Goal: Transaction & Acquisition: Register for event/course

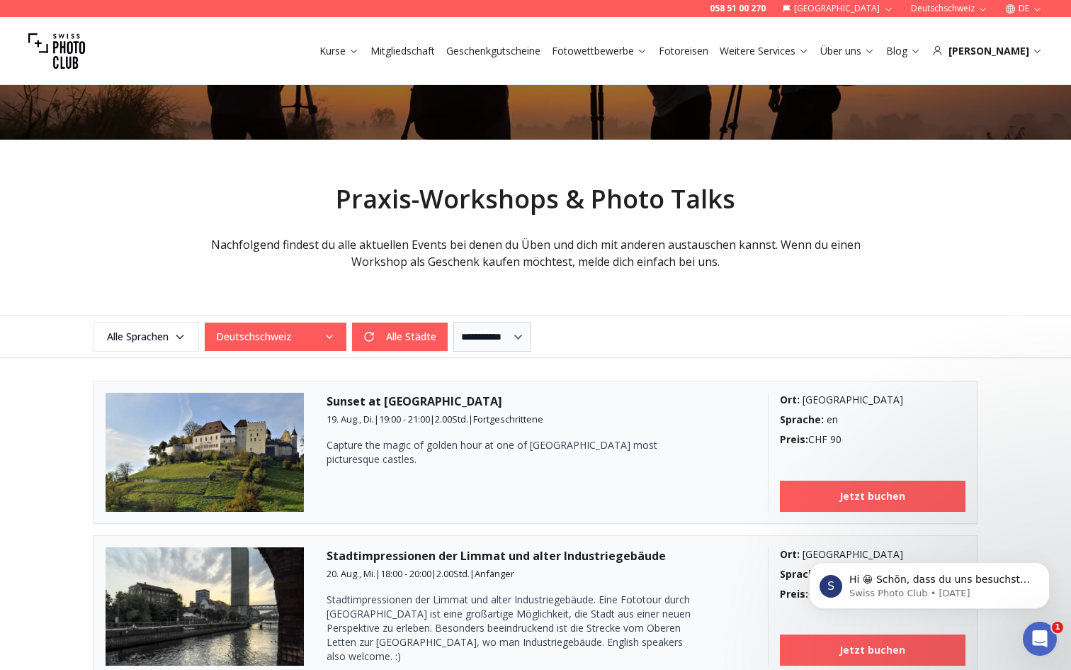
scroll to position [150, 0]
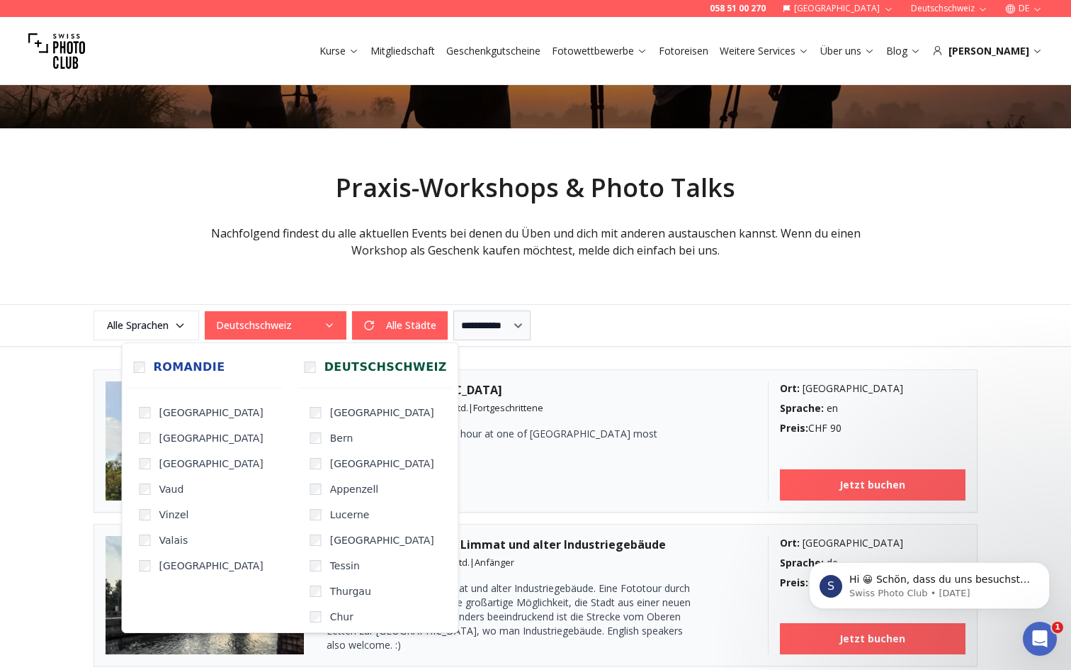
click at [335, 319] on button "Deutschschweiz" at bounding box center [276, 325] width 142 height 28
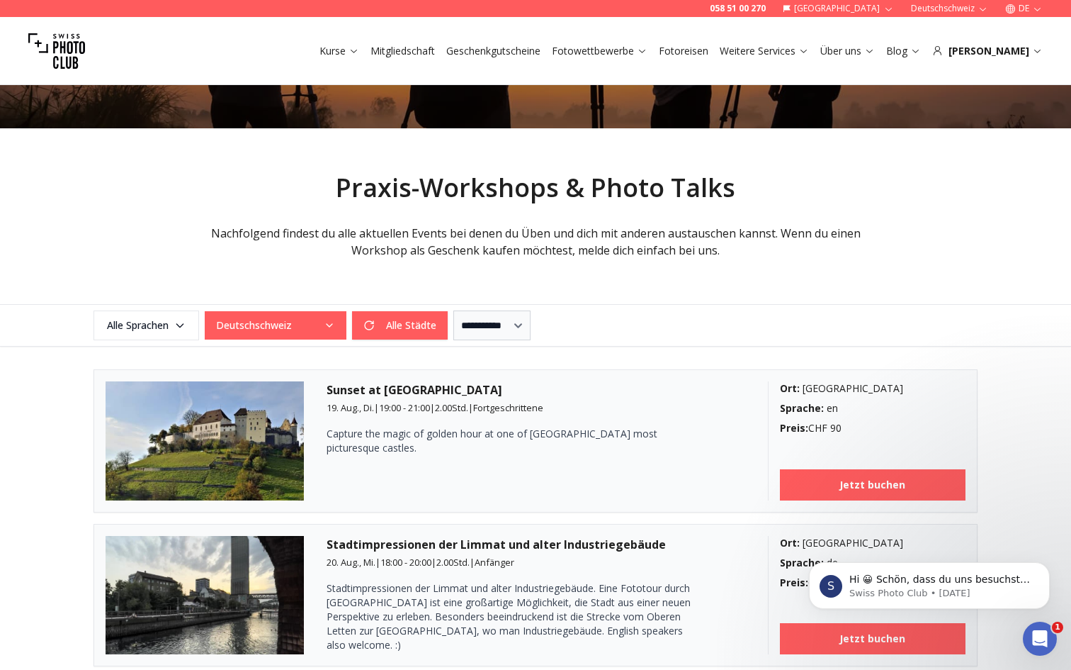
click at [869, 6] on button "[GEOGRAPHIC_DATA]" at bounding box center [838, 8] width 123 height 17
click at [887, 8] on icon "button" at bounding box center [889, 9] width 11 height 11
click at [942, 9] on button "Deutschschweiz" at bounding box center [950, 8] width 89 height 17
click at [886, 9] on icon "button" at bounding box center [889, 9] width 11 height 11
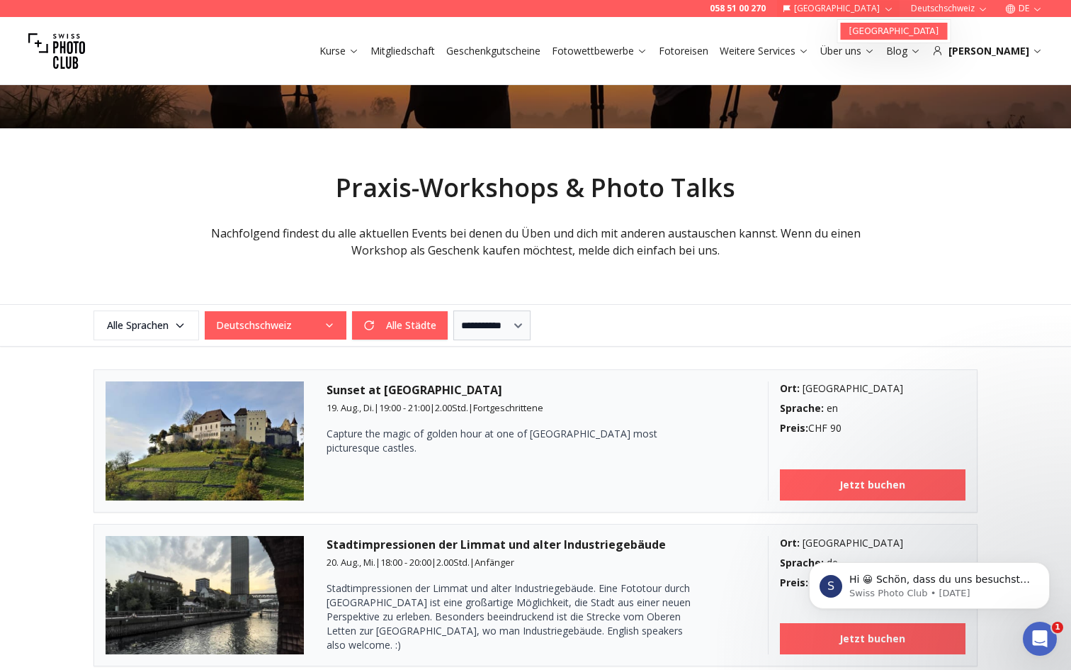
click at [875, 30] on link "[GEOGRAPHIC_DATA]" at bounding box center [894, 31] width 107 height 17
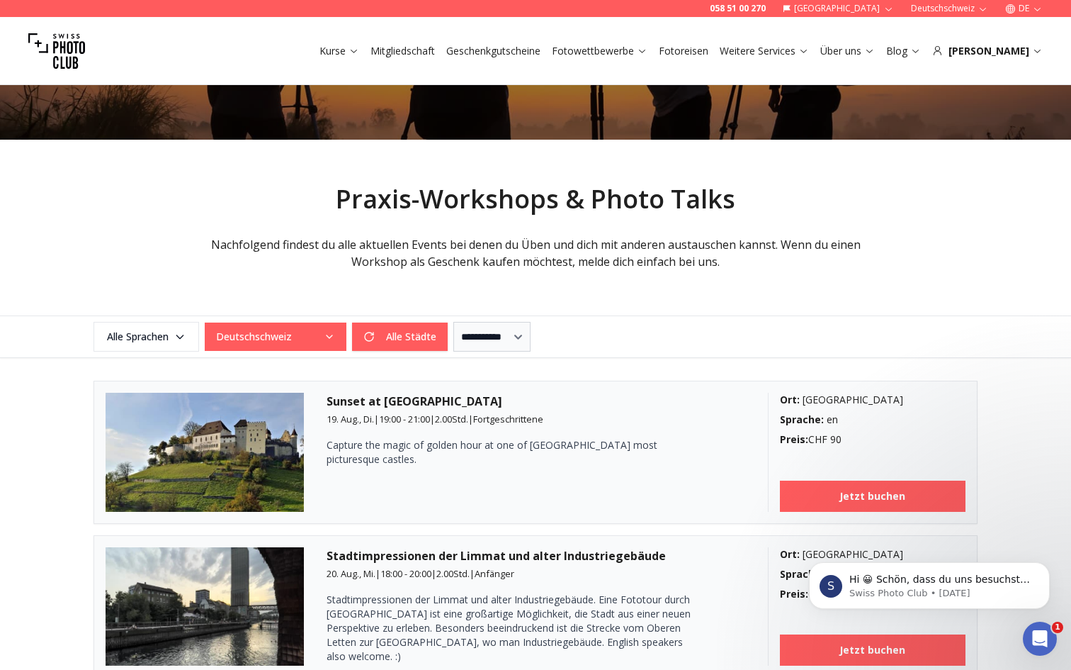
scroll to position [140, 0]
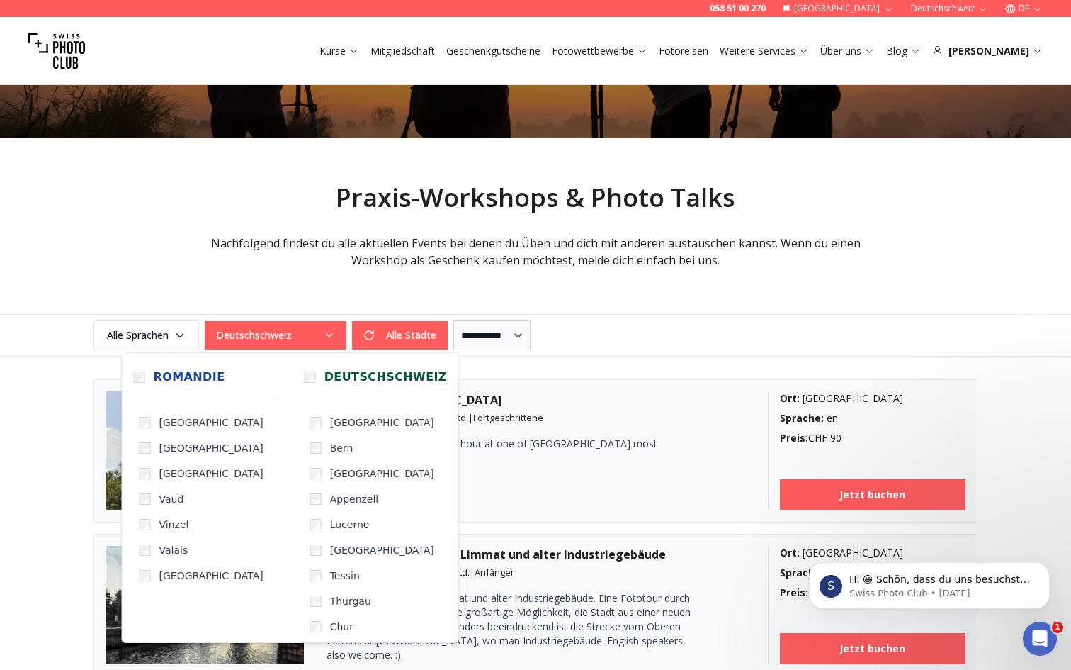
click at [325, 331] on button "Deutschschweiz" at bounding box center [276, 335] width 142 height 28
click at [334, 285] on div "Praxis-Workshops & Photo Talks Nachfolgend findest du alle aktuellen Events bei…" at bounding box center [536, 249] width 726 height 130
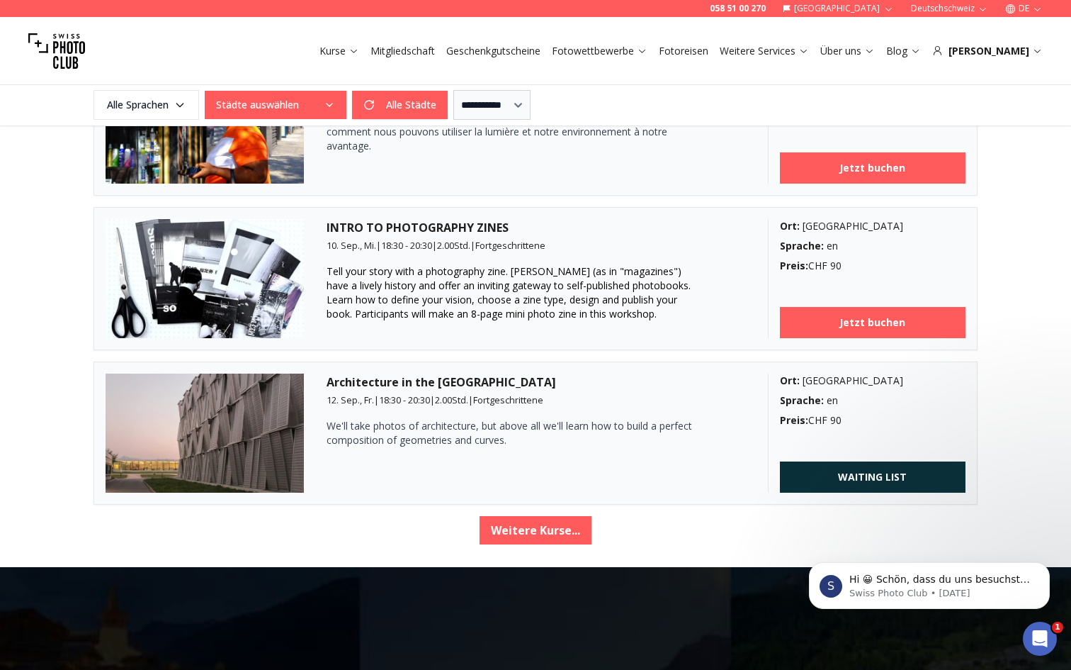
scroll to position [2344, 0]
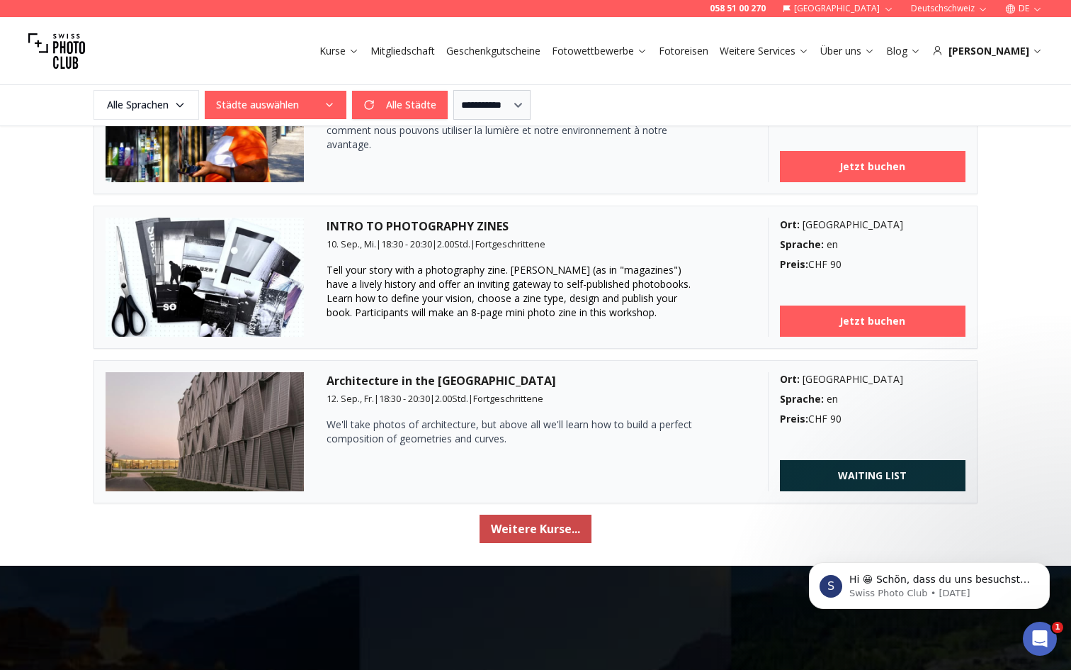
click at [516, 521] on button "Weitere Kurse..." at bounding box center [536, 528] width 112 height 28
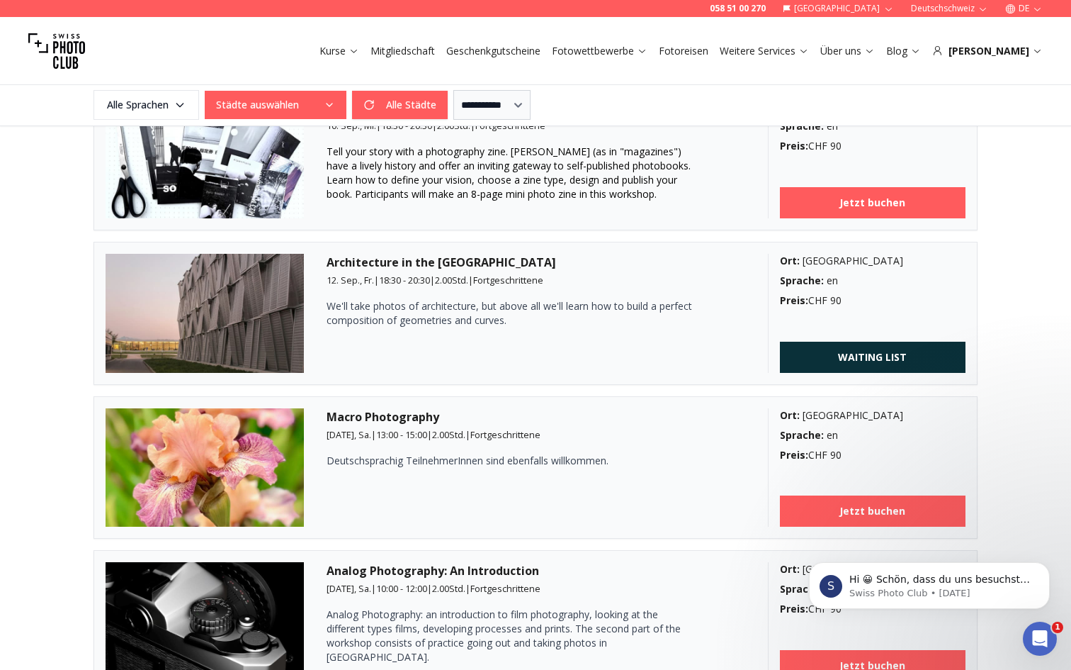
scroll to position [2462, 0]
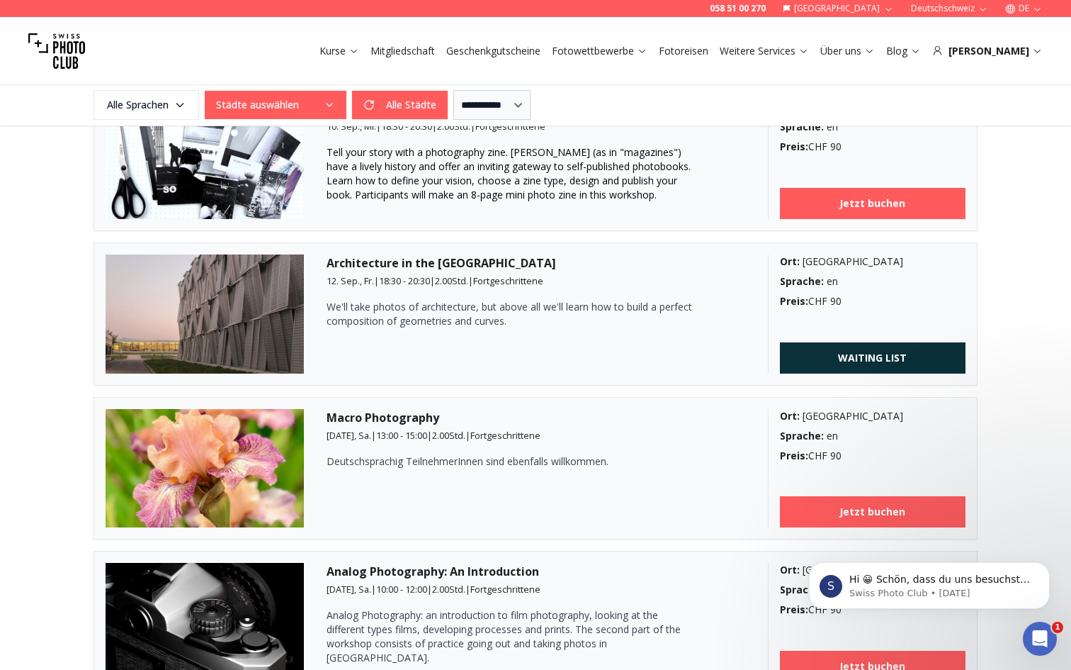
drag, startPoint x: 328, startPoint y: 263, endPoint x: 566, endPoint y: 265, distance: 238.1
click at [567, 265] on h3 "Architecture in the Rolex Learning Center" at bounding box center [536, 262] width 419 height 17
copy h3 "Architecture in the Rolex Learning Center"
click at [539, 323] on p "We'll take photos of architecture, but above all we'll learn how to build a per…" at bounding box center [511, 314] width 368 height 28
drag, startPoint x: 327, startPoint y: 279, endPoint x: 358, endPoint y: 278, distance: 31.2
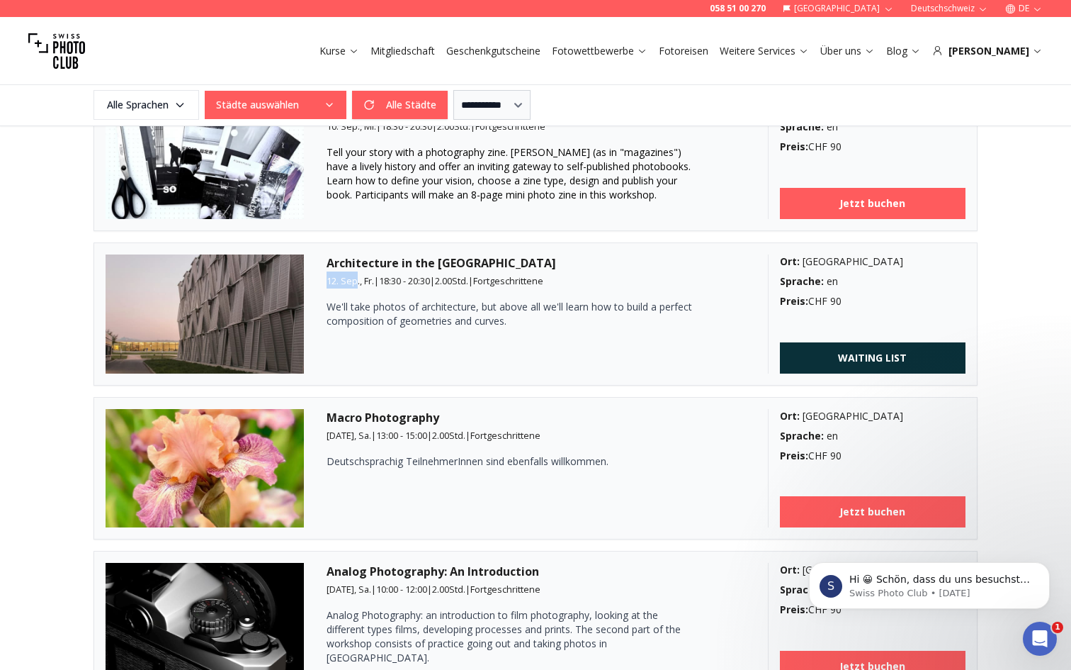
click at [358, 278] on span "12. Sep., Fr." at bounding box center [350, 280] width 47 height 13
copy span "12. Sep"
click at [385, 472] on div "Macro Photography 13. Sep., Sa. | 13:00 - 15:00 | 2.00 Std. | Fortgeschrittene …" at bounding box center [536, 468] width 419 height 119
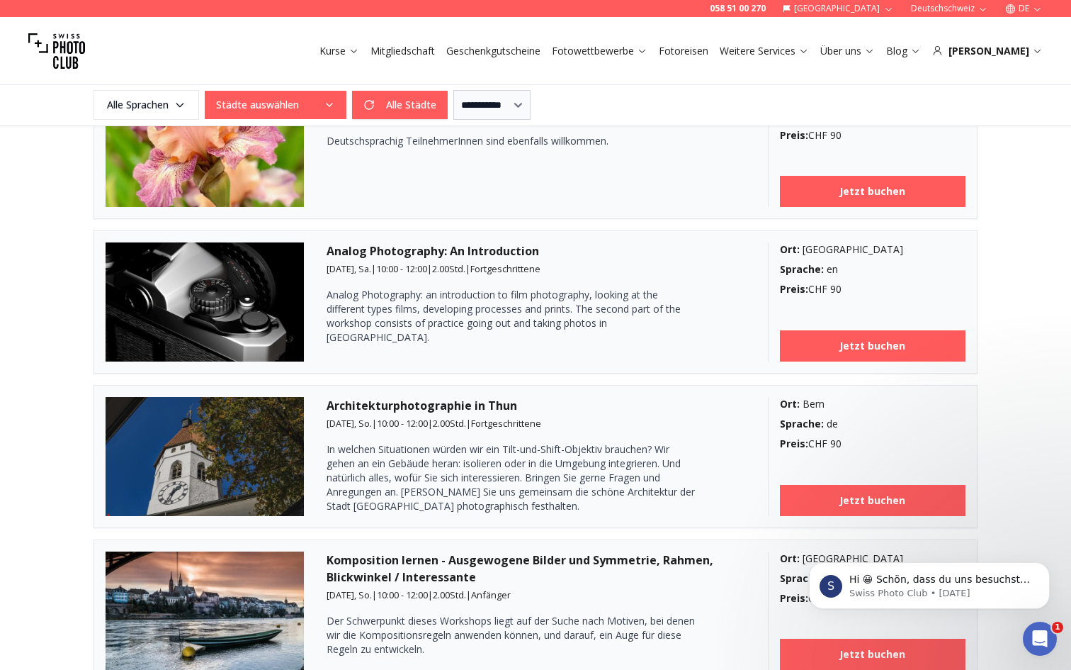
scroll to position [2805, 0]
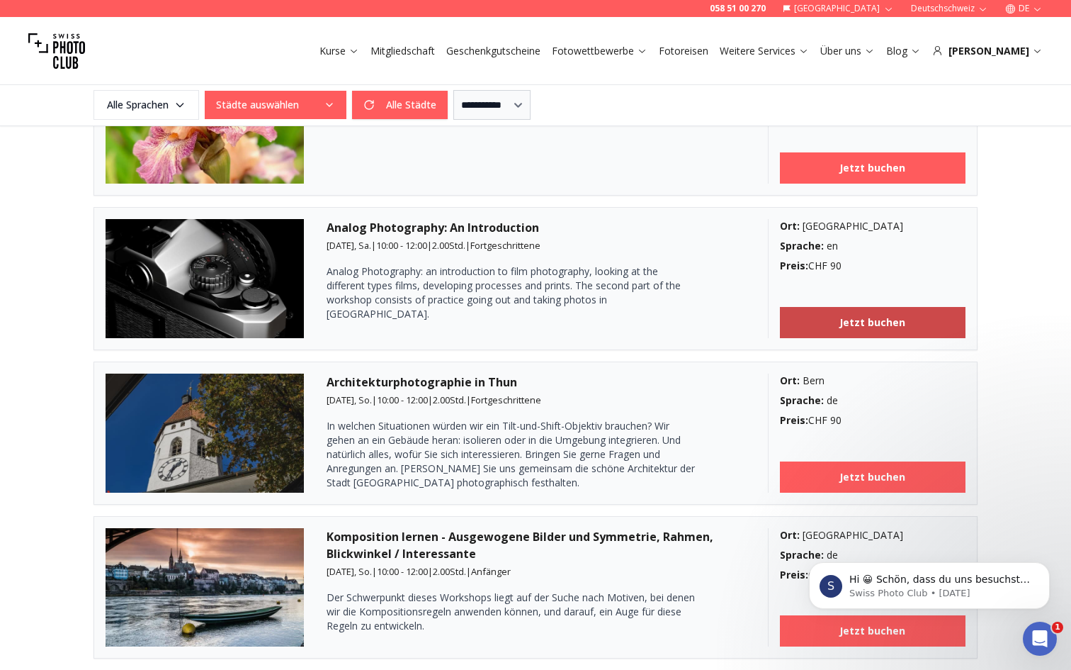
click at [818, 328] on link "Jetzt buchen" at bounding box center [873, 322] width 186 height 31
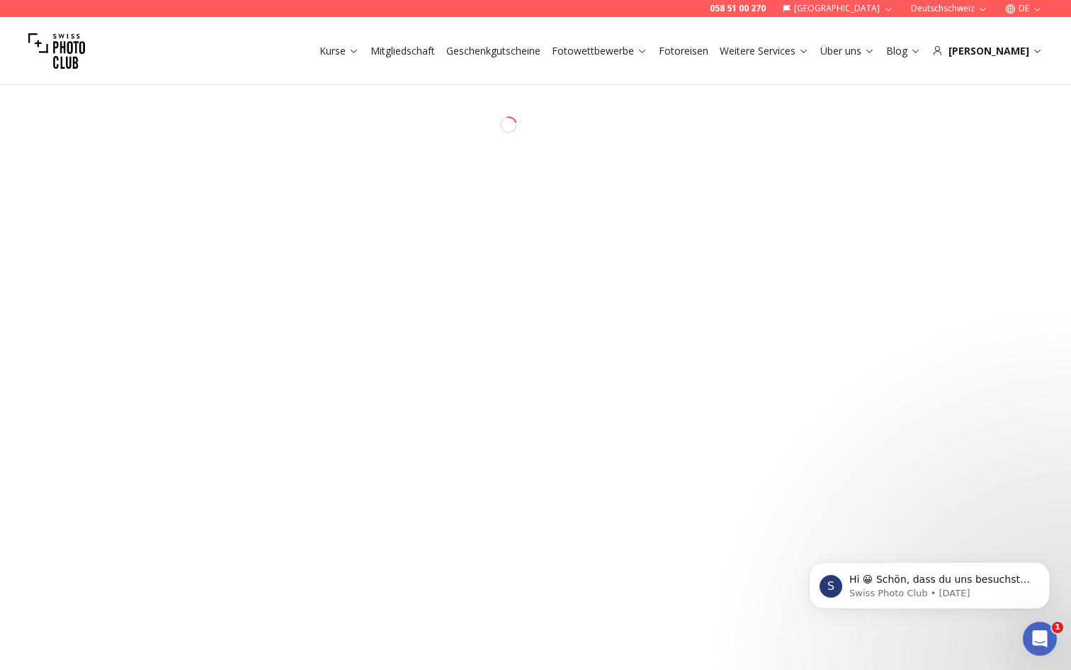
select select "*******"
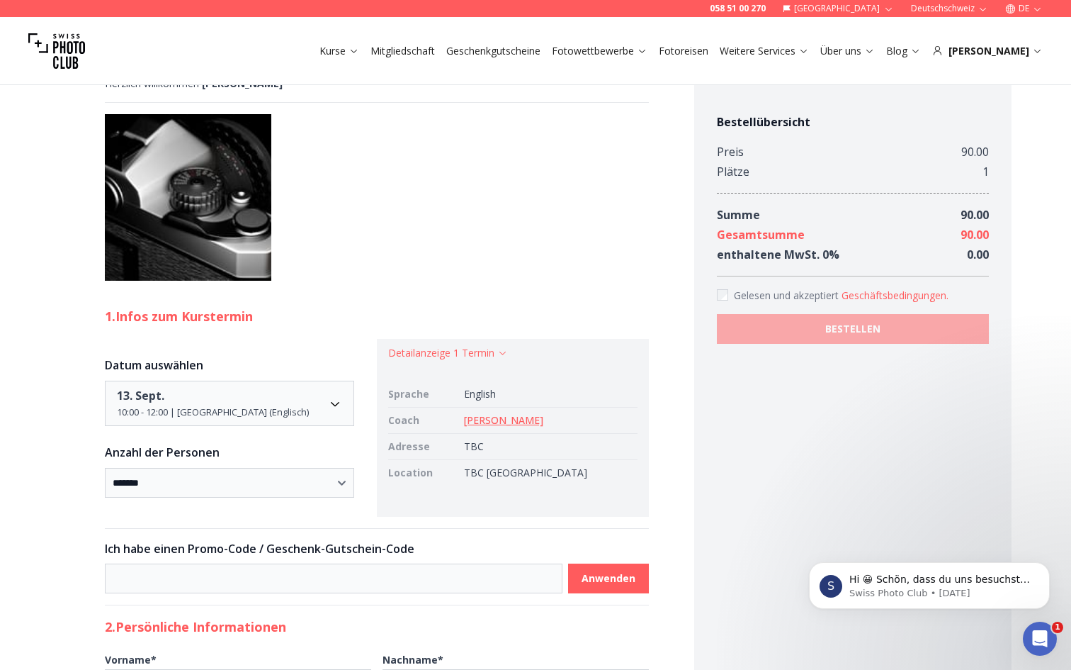
scroll to position [734, 0]
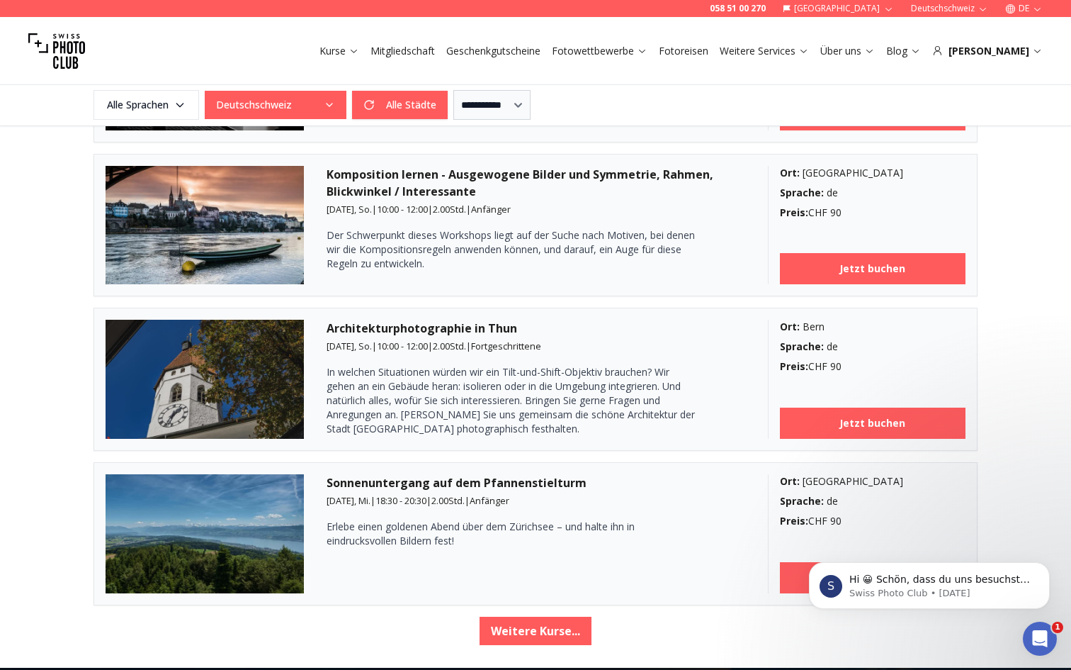
scroll to position [2251, 0]
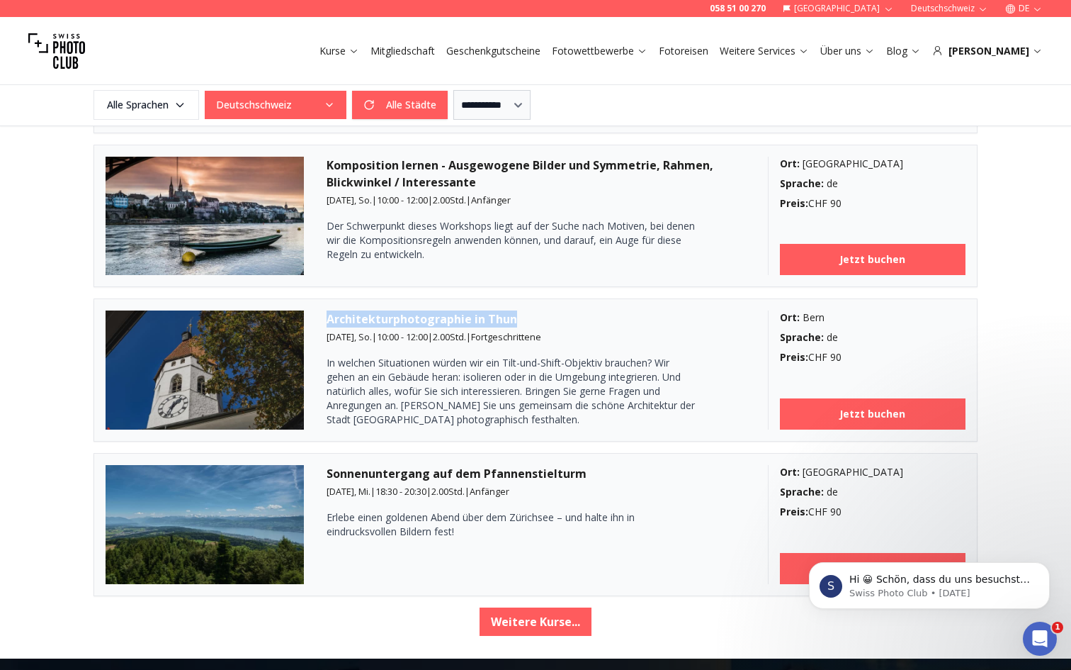
drag, startPoint x: 329, startPoint y: 318, endPoint x: 513, endPoint y: 314, distance: 183.6
click at [513, 314] on h3 "Architekturphotographie in Thun" at bounding box center [536, 318] width 419 height 17
copy h3 "Architekturphotographie in Thun"
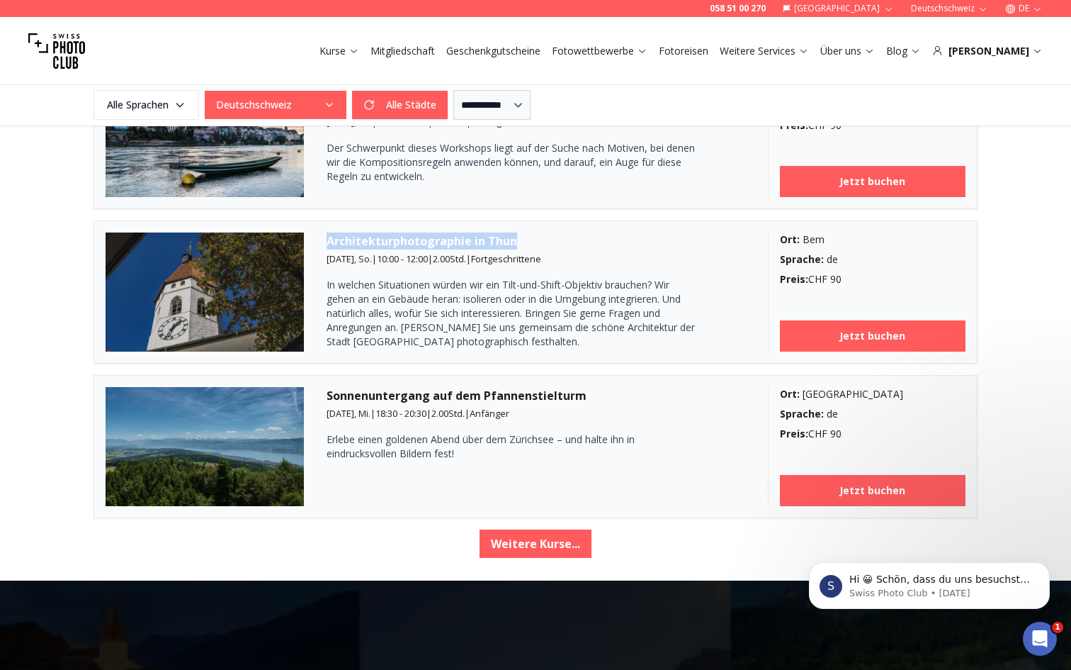
scroll to position [2331, 0]
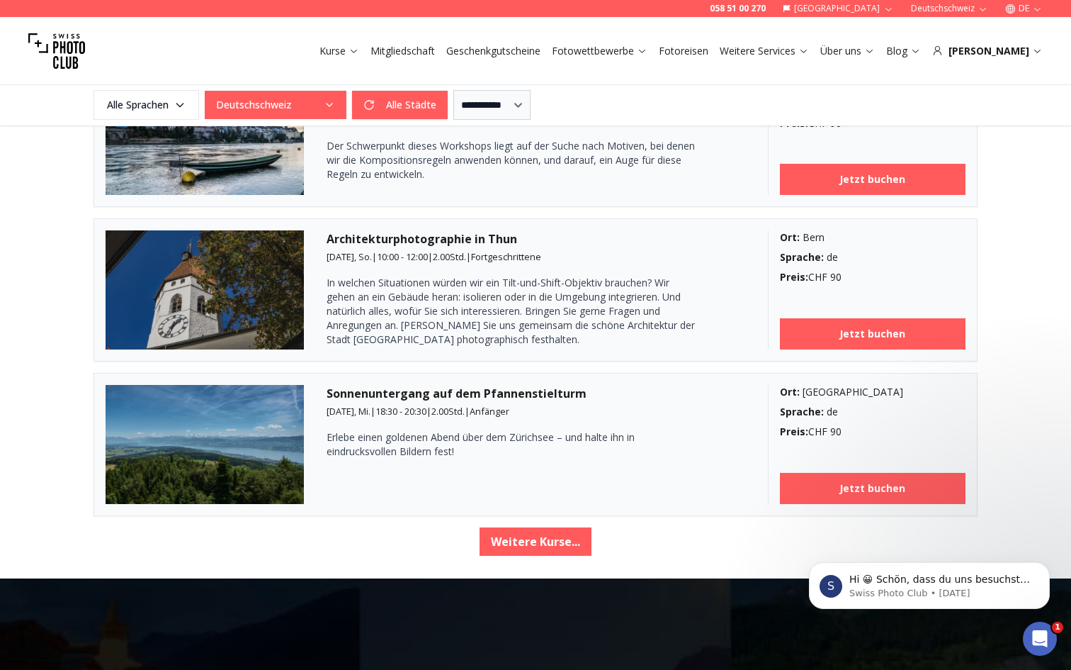
click at [398, 475] on div "Sonnenuntergang auf dem Pfannenstielturm 17. Sep., Mi. | 18:30 - 20:30 | 2.00 S…" at bounding box center [536, 444] width 419 height 119
click at [489, 538] on button "Weitere Kurse..." at bounding box center [536, 541] width 112 height 28
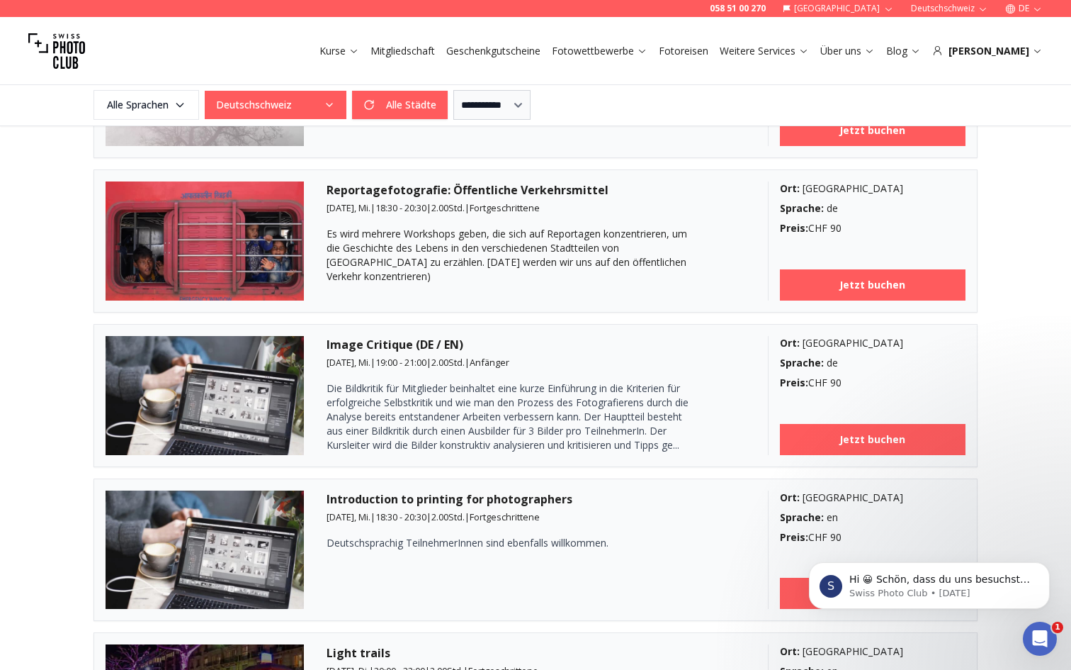
scroll to position [2840, 0]
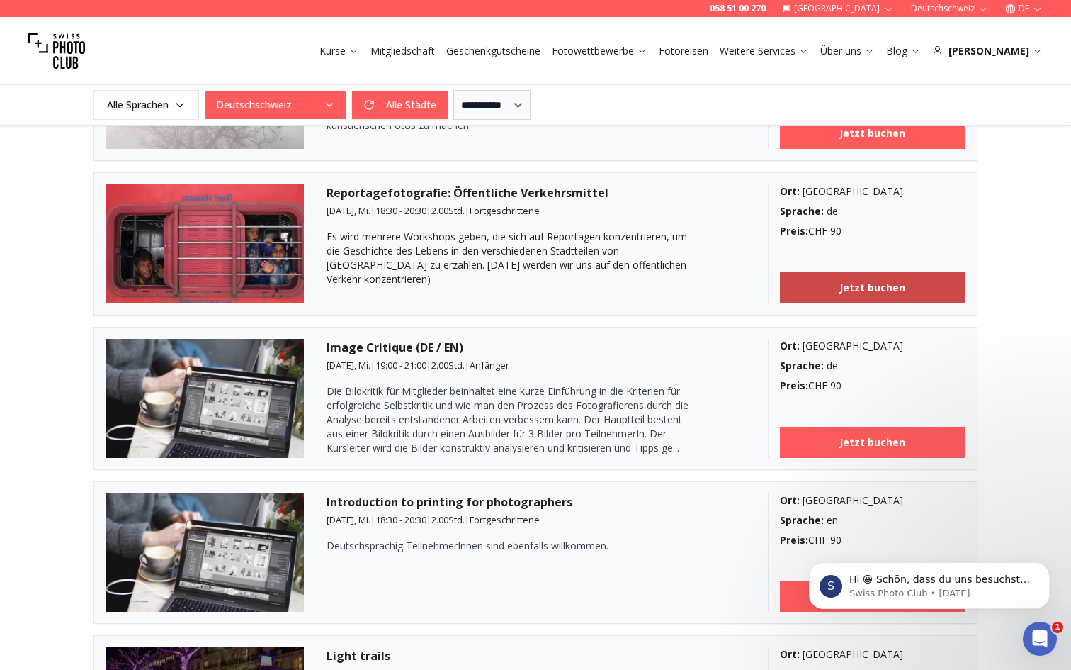
click at [825, 283] on link "Jetzt buchen" at bounding box center [873, 287] width 186 height 31
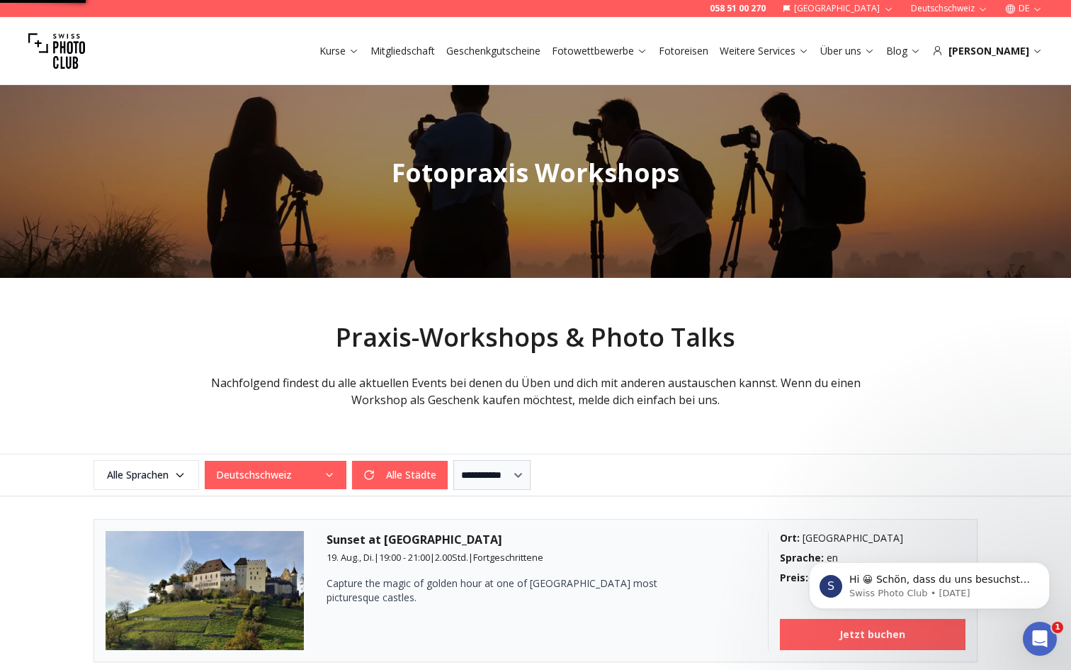
select select "*******"
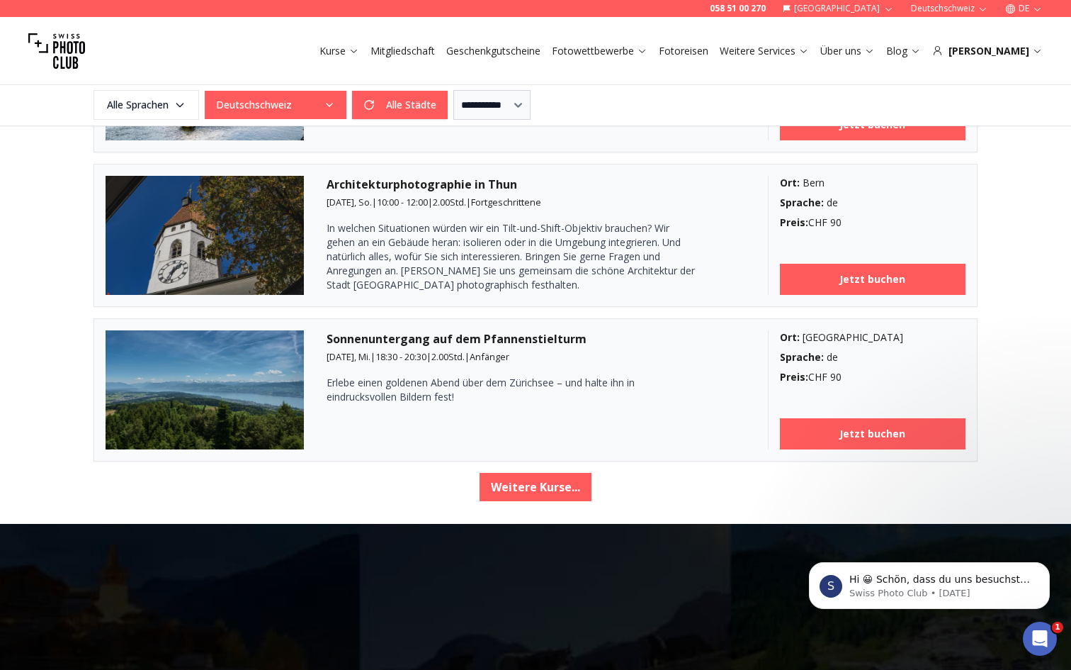
scroll to position [2408, 0]
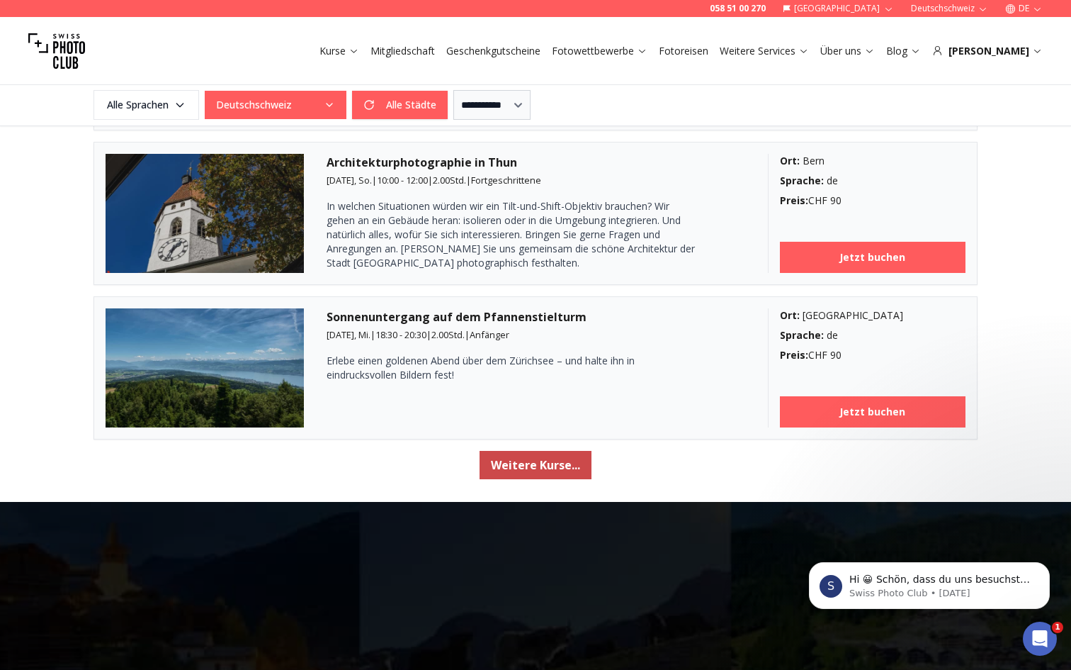
click at [518, 472] on button "Weitere Kurse..." at bounding box center [536, 465] width 112 height 28
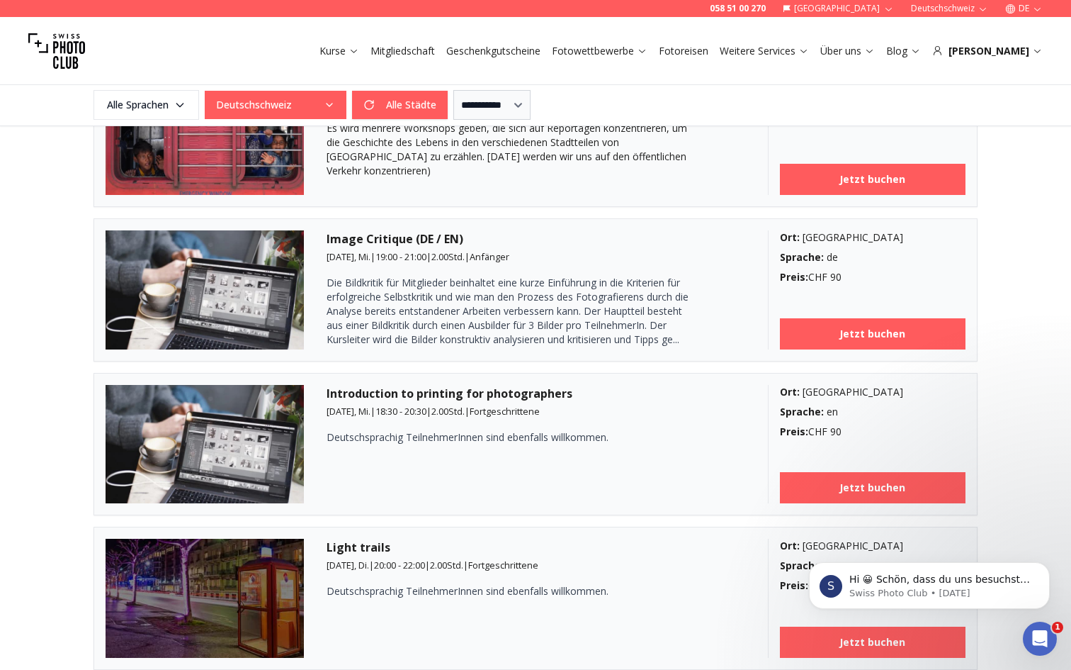
scroll to position [2959, 0]
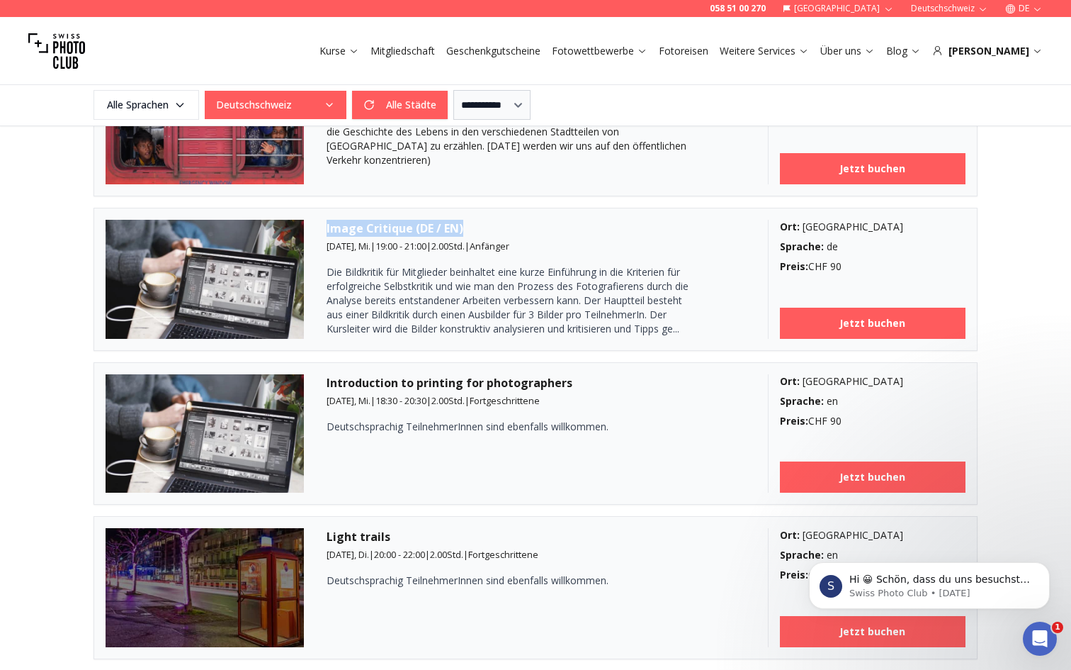
drag, startPoint x: 326, startPoint y: 225, endPoint x: 469, endPoint y: 231, distance: 143.2
click at [469, 231] on h3 "Image Critique (DE / EN)" at bounding box center [536, 228] width 419 height 17
copy h3 "Image Critique (DE / EN)"
click at [433, 466] on div "Introduction to printing for photographers 1. Okt., Mi. | 18:30 - 20:30 | 2.00 …" at bounding box center [536, 433] width 419 height 119
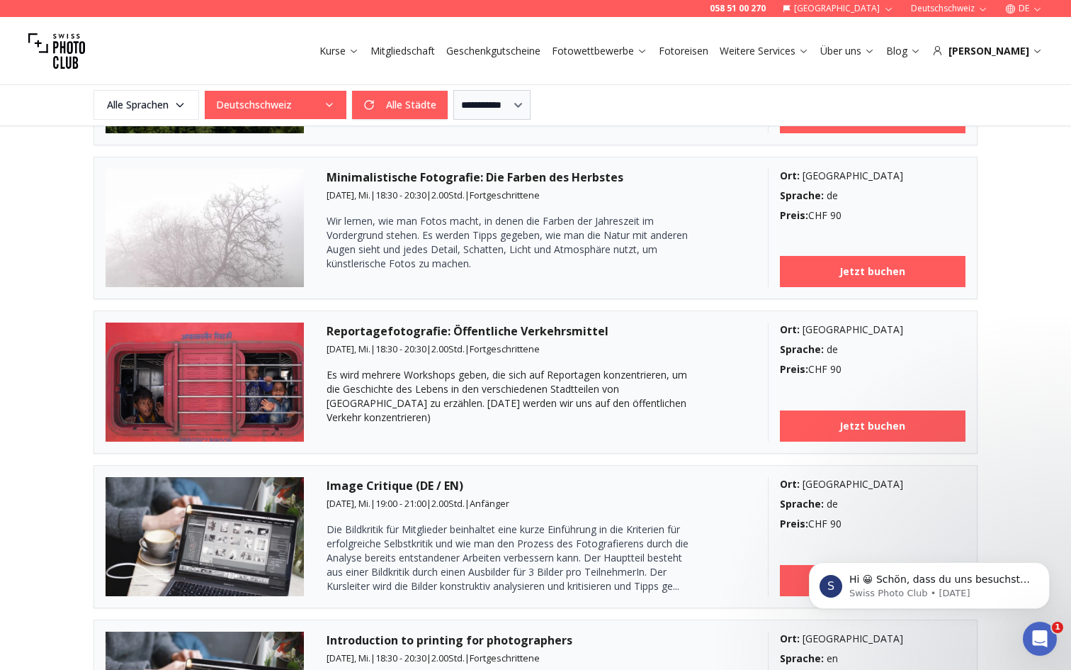
scroll to position [2700, 0]
